Goal: Task Accomplishment & Management: Use online tool/utility

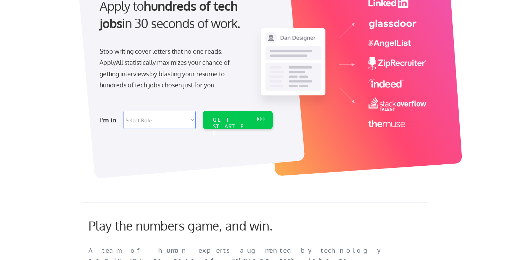
scroll to position [84, 0]
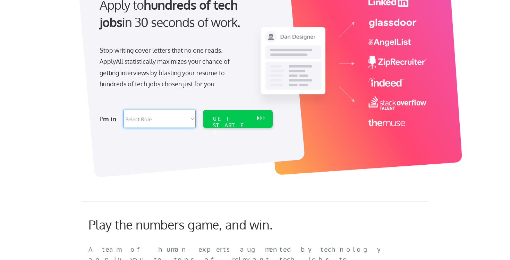
click at [167, 114] on select "Select Role Software Engineering Product Management Customer Success Sales UI/U…" at bounding box center [160, 119] width 72 height 18
select select ""engineering""
click at [124, 110] on select "Select Role Software Engineering Product Management Customer Success Sales UI/U…" at bounding box center [160, 119] width 72 height 18
select select ""engineering""
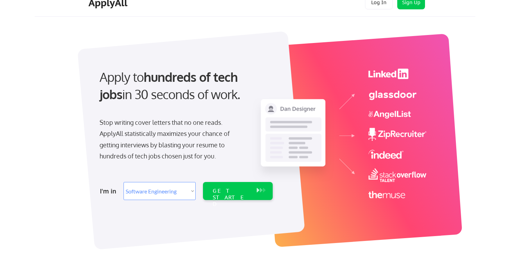
scroll to position [0, 0]
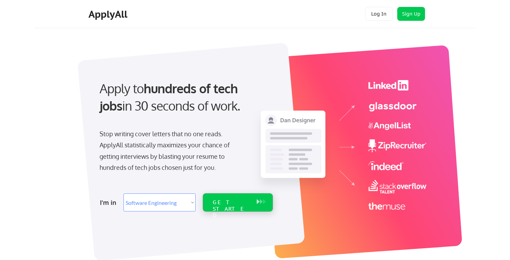
click at [235, 205] on div "GET STARTED" at bounding box center [231, 209] width 37 height 20
select select ""engineering""
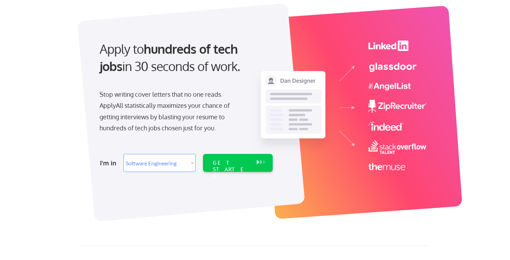
scroll to position [47, 0]
